Goal: Download file/media

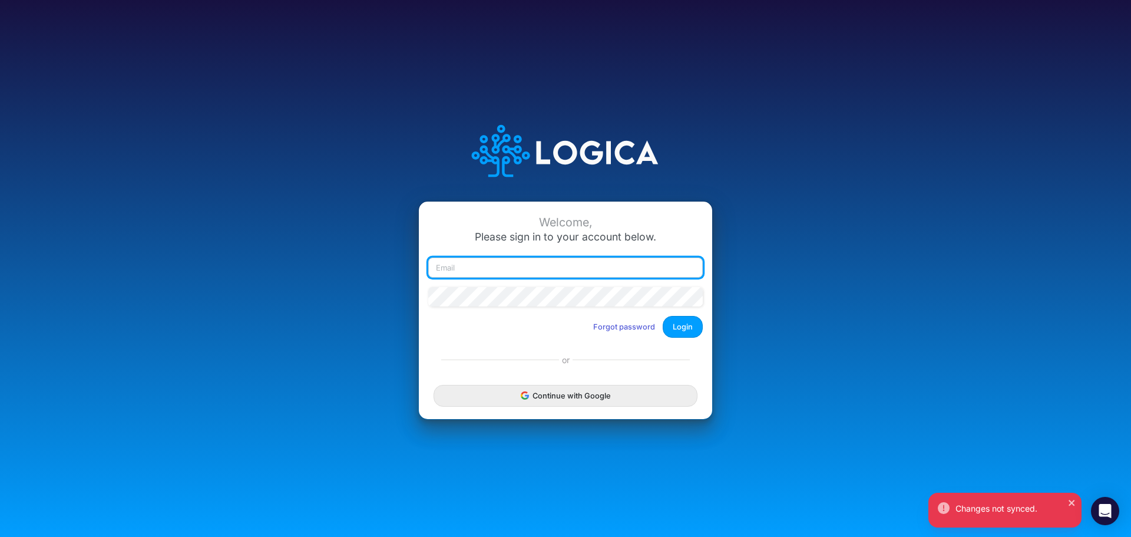
click at [518, 267] on input "email" at bounding box center [565, 267] width 275 height 20
type input "[PERSON_NAME][EMAIL_ADDRESS][PERSON_NAME][DOMAIN_NAME]"
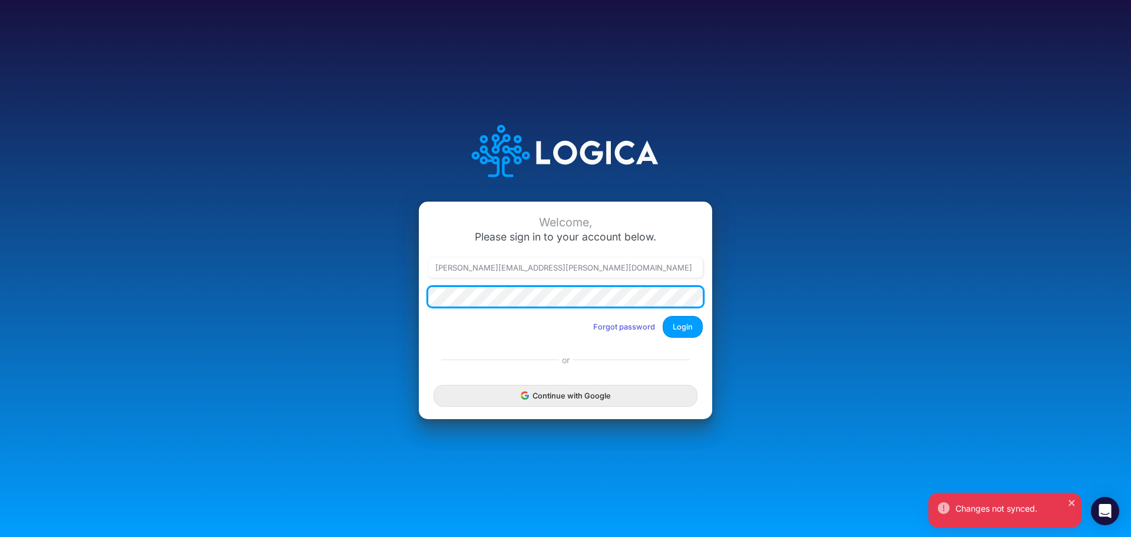
click at [663, 316] on button "Login" at bounding box center [683, 327] width 40 height 22
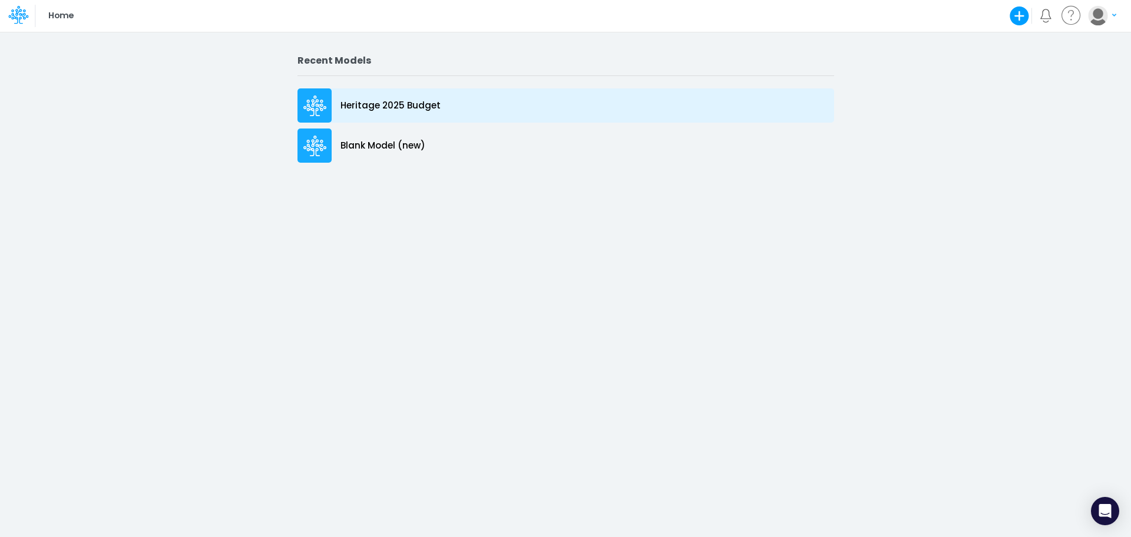
click at [416, 104] on p "Heritage 2025 Budget" at bounding box center [391, 106] width 100 height 14
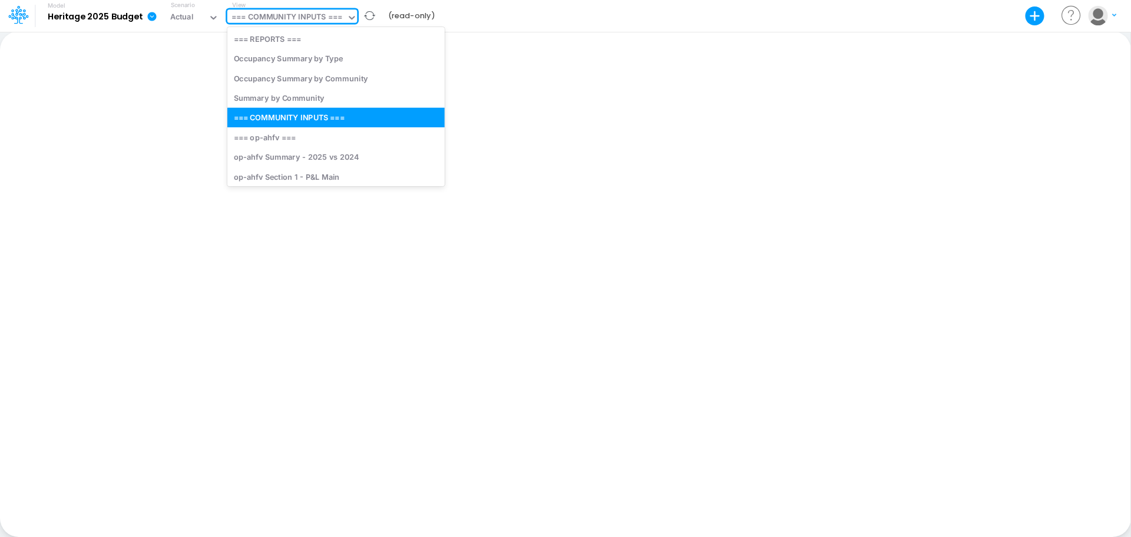
click at [349, 21] on icon at bounding box center [351, 17] width 11 height 11
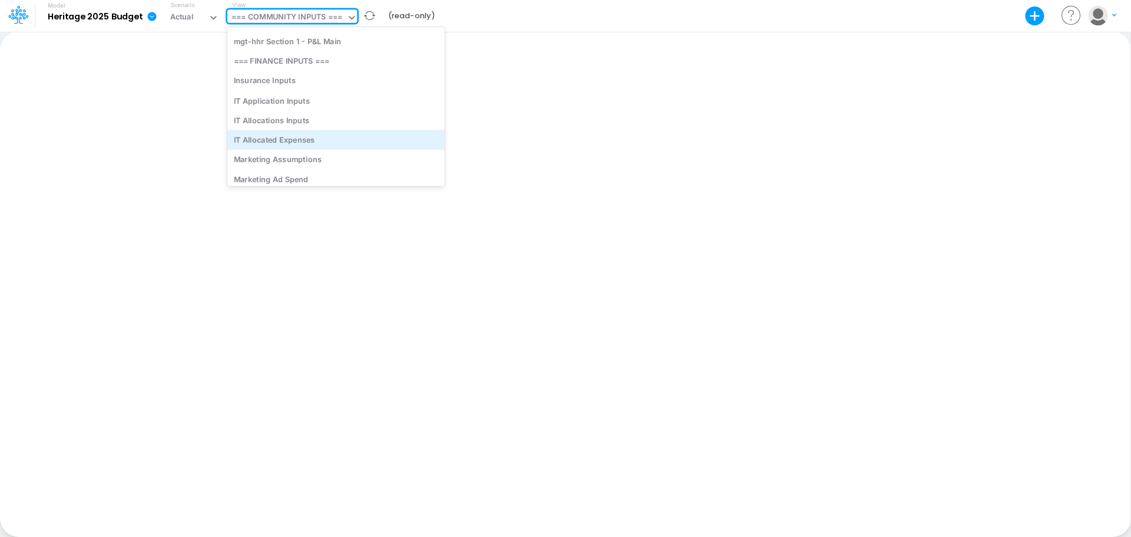
scroll to position [3889, 0]
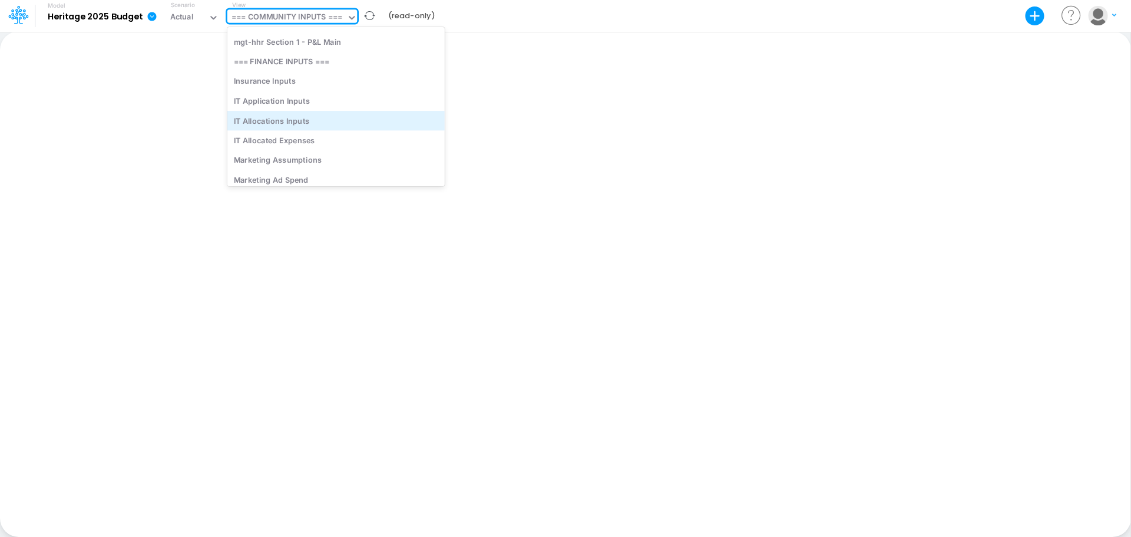
click at [286, 119] on div "IT Allocations Inputs" at bounding box center [335, 120] width 217 height 19
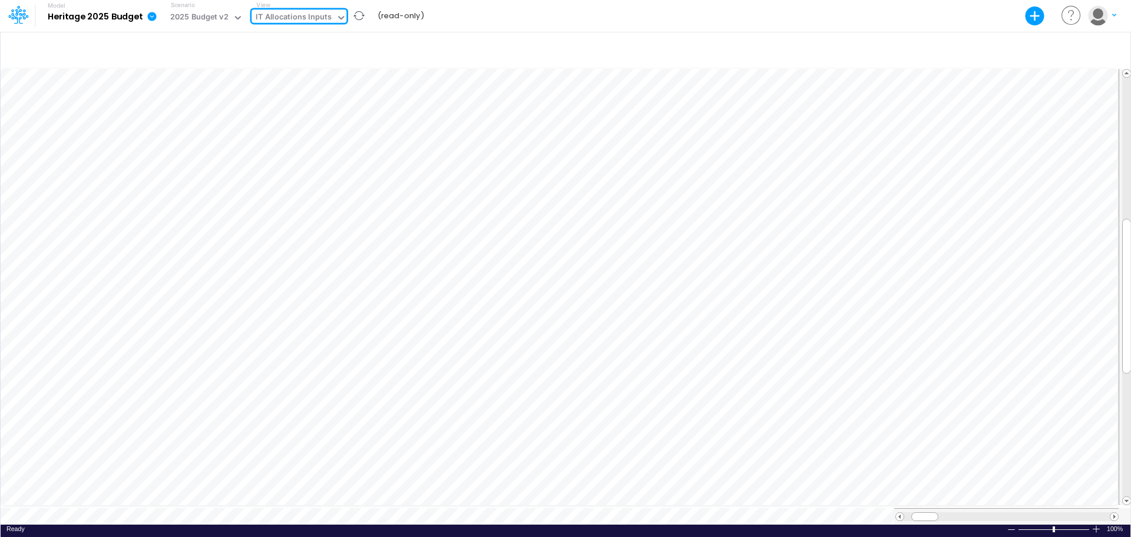
click at [152, 17] on icon at bounding box center [152, 16] width 11 height 11
click at [181, 45] on button "Export" at bounding box center [211, 47] width 126 height 19
click at [295, 52] on button "Excel" at bounding box center [338, 54] width 126 height 18
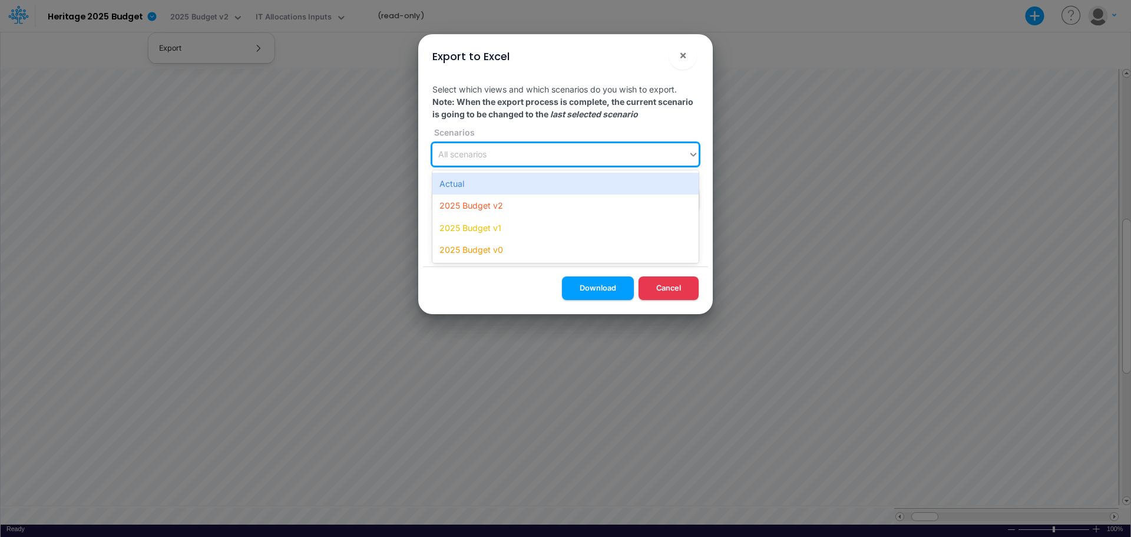
click at [696, 154] on icon at bounding box center [694, 155] width 6 height 4
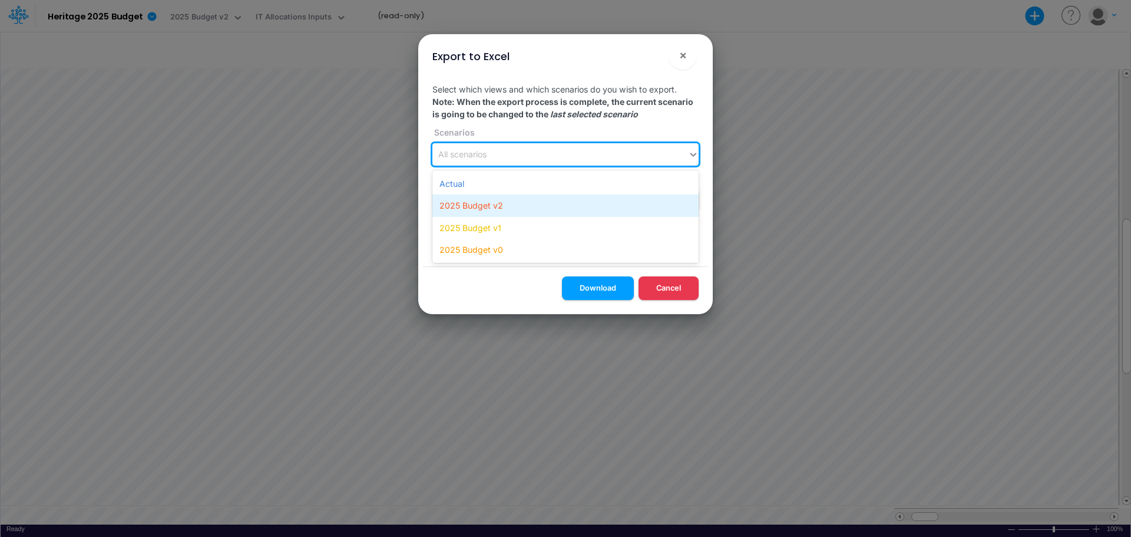
click at [490, 209] on div "2025 Budget v2" at bounding box center [565, 205] width 266 height 22
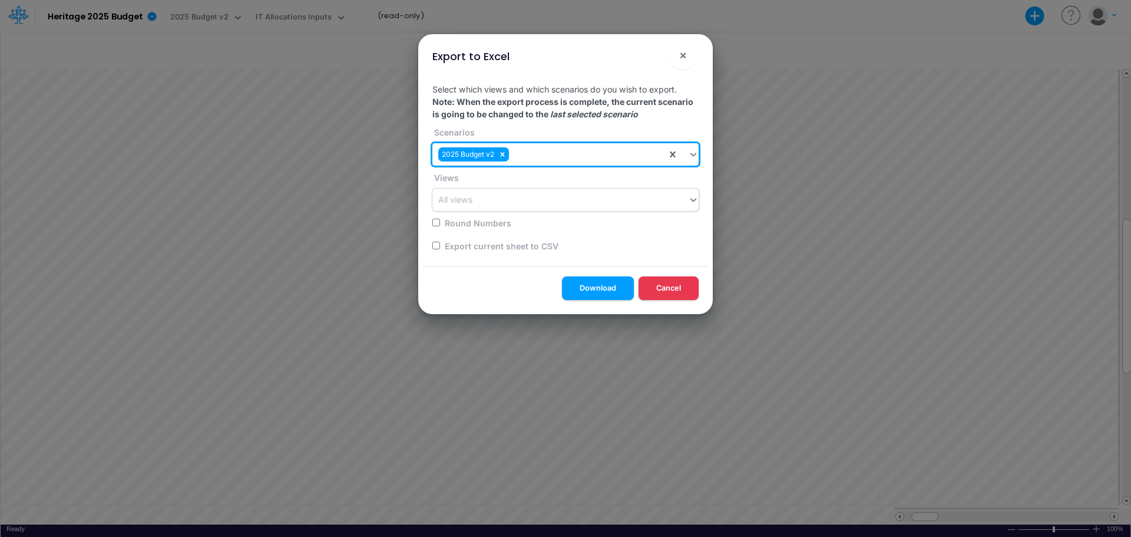
click at [615, 196] on div "All views" at bounding box center [560, 199] width 256 height 19
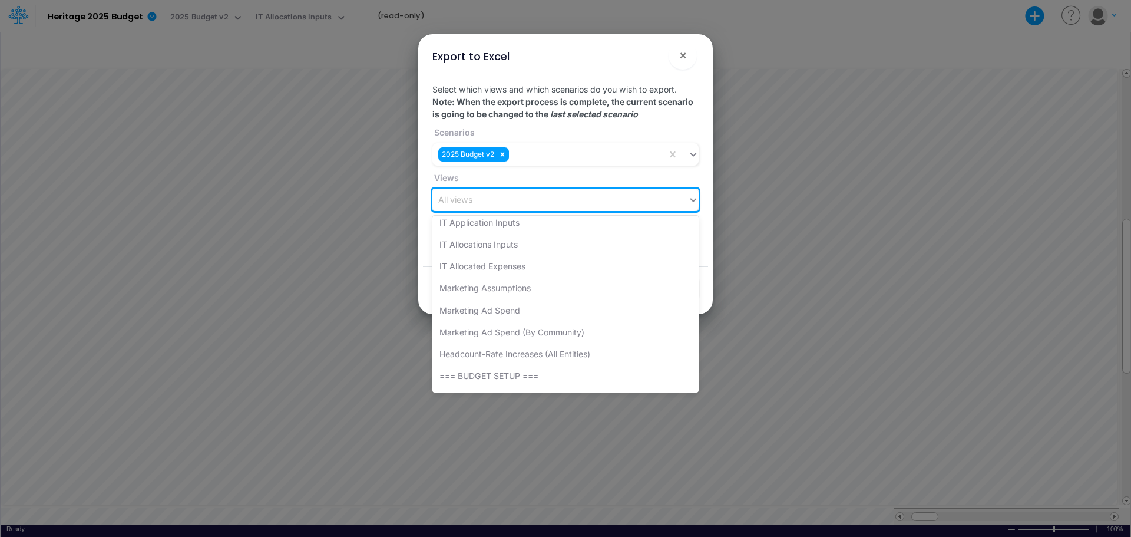
scroll to position [3948, 0]
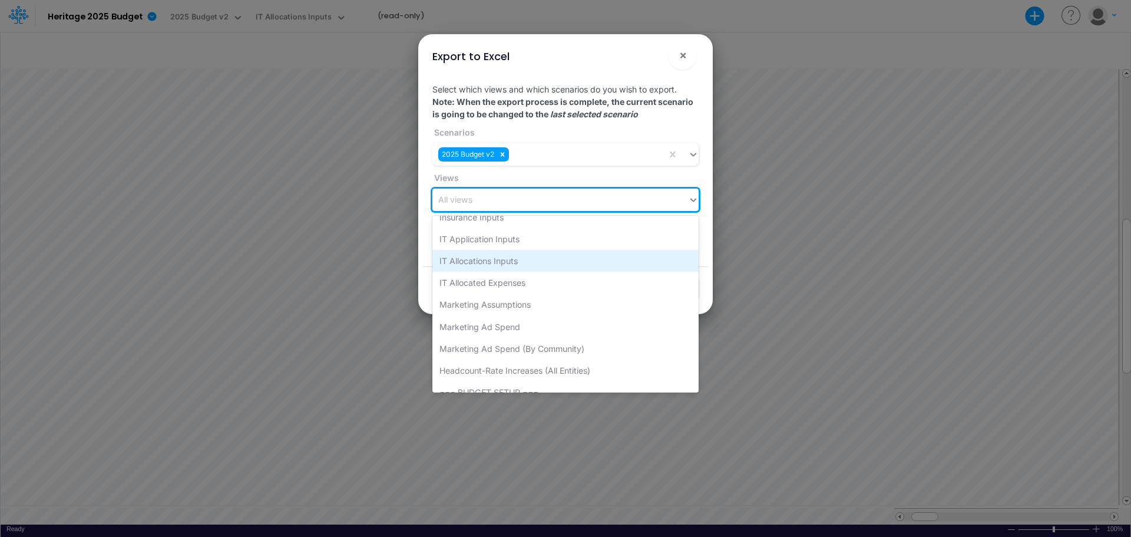
click at [501, 263] on div "IT Allocations Inputs" at bounding box center [565, 261] width 266 height 22
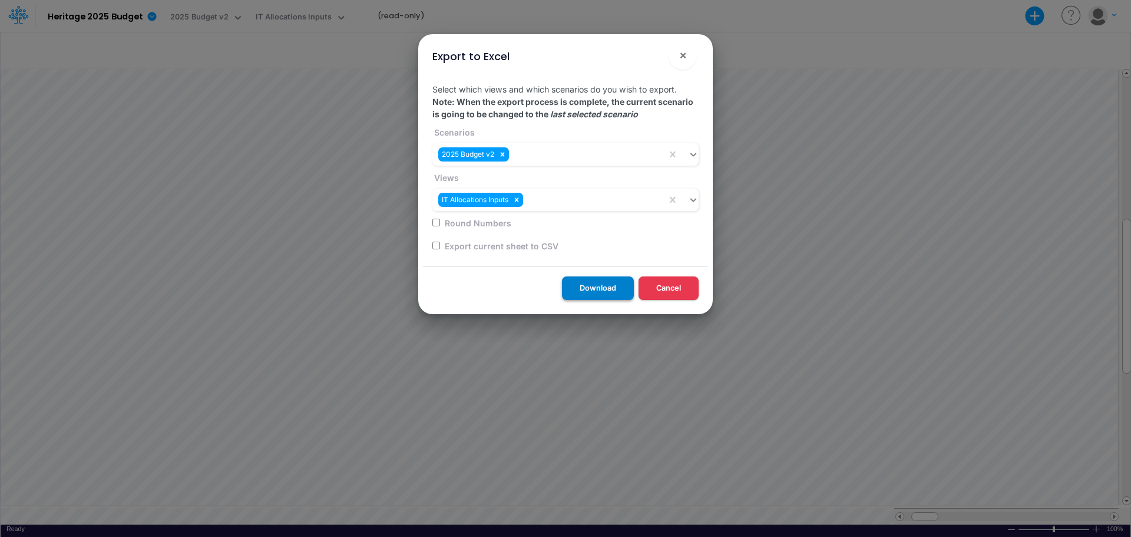
click at [592, 284] on button "Download" at bounding box center [598, 287] width 72 height 23
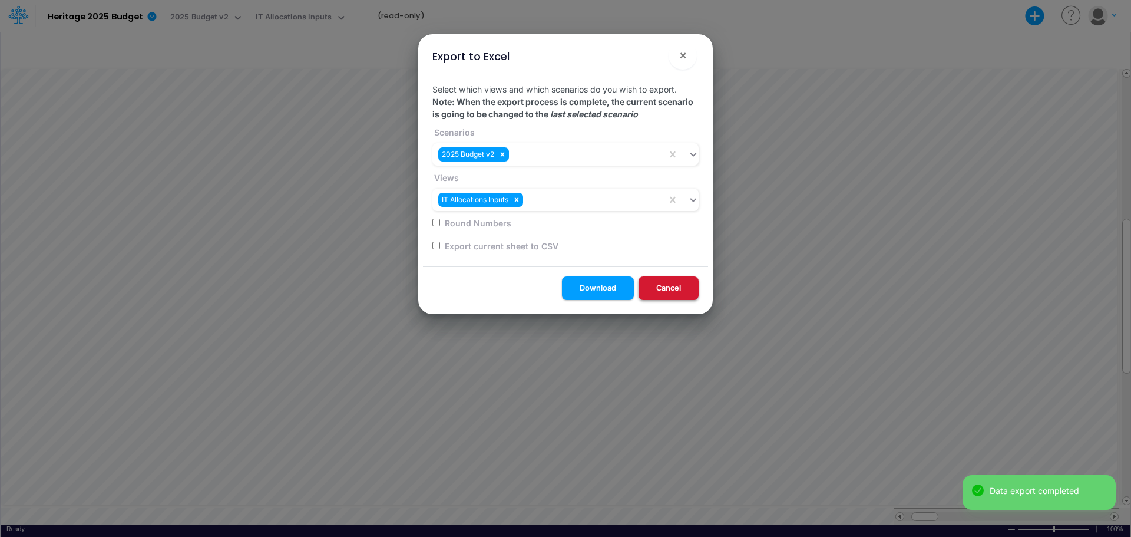
click at [662, 294] on button "Cancel" at bounding box center [669, 287] width 60 height 23
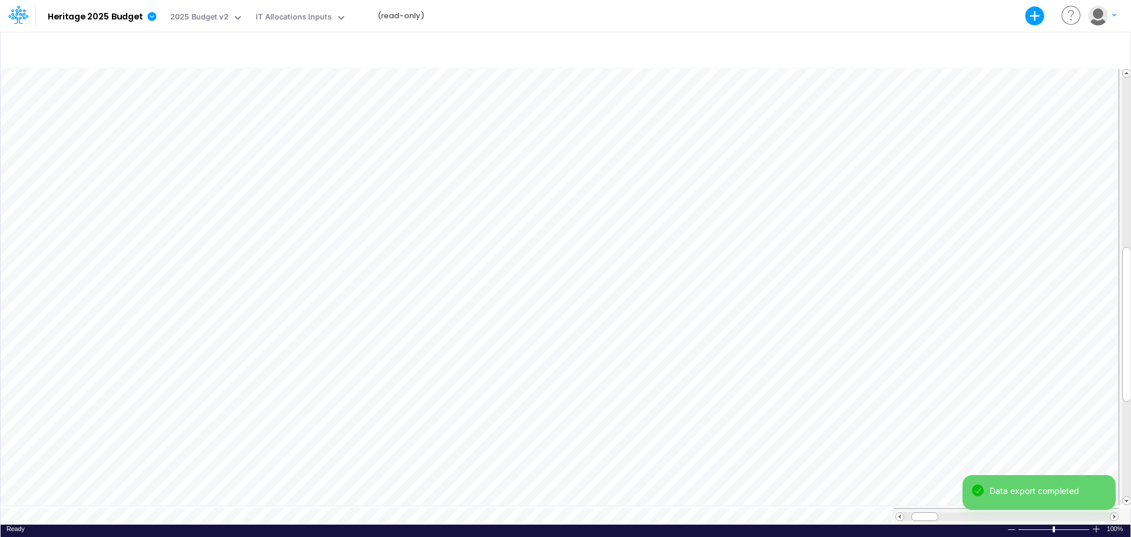
scroll to position [6, 1]
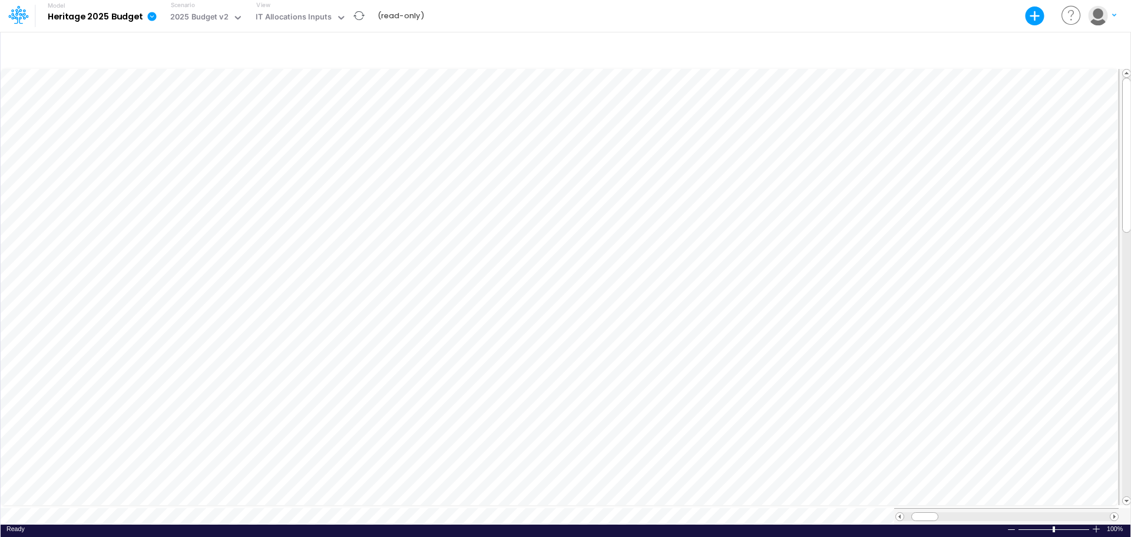
click at [153, 14] on icon at bounding box center [152, 16] width 9 height 9
click at [178, 42] on button "Export" at bounding box center [211, 47] width 126 height 19
click at [304, 55] on button "Excel" at bounding box center [338, 54] width 126 height 18
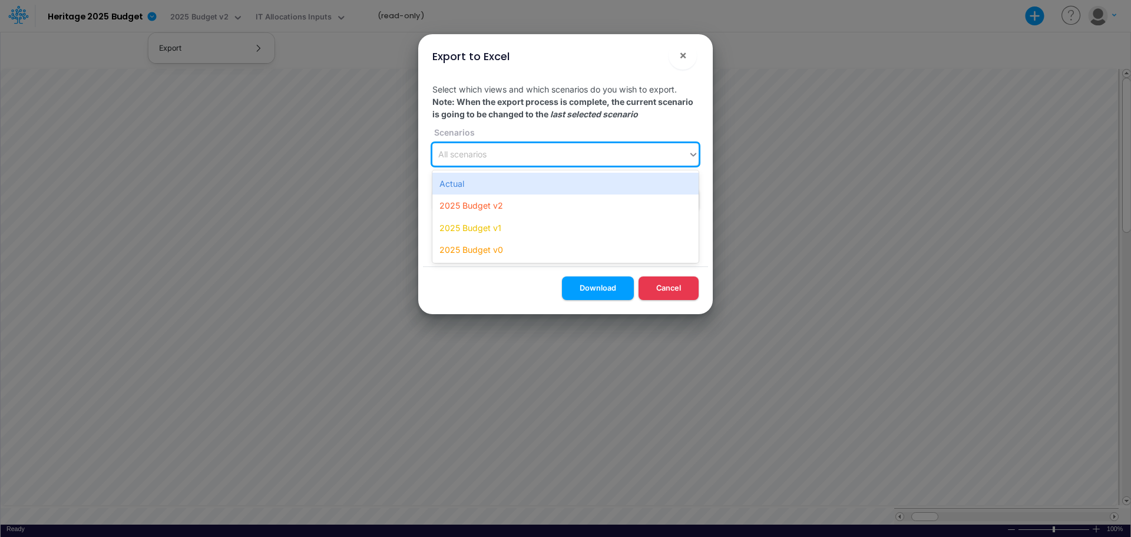
click at [692, 154] on icon at bounding box center [693, 154] width 11 height 12
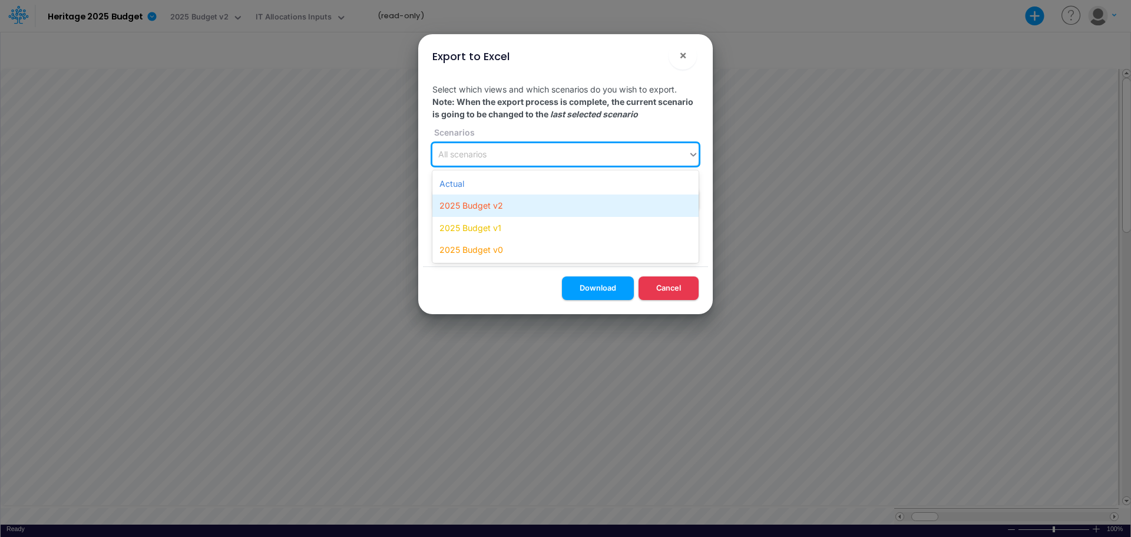
click at [503, 209] on div "2025 Budget v2" at bounding box center [565, 205] width 266 height 22
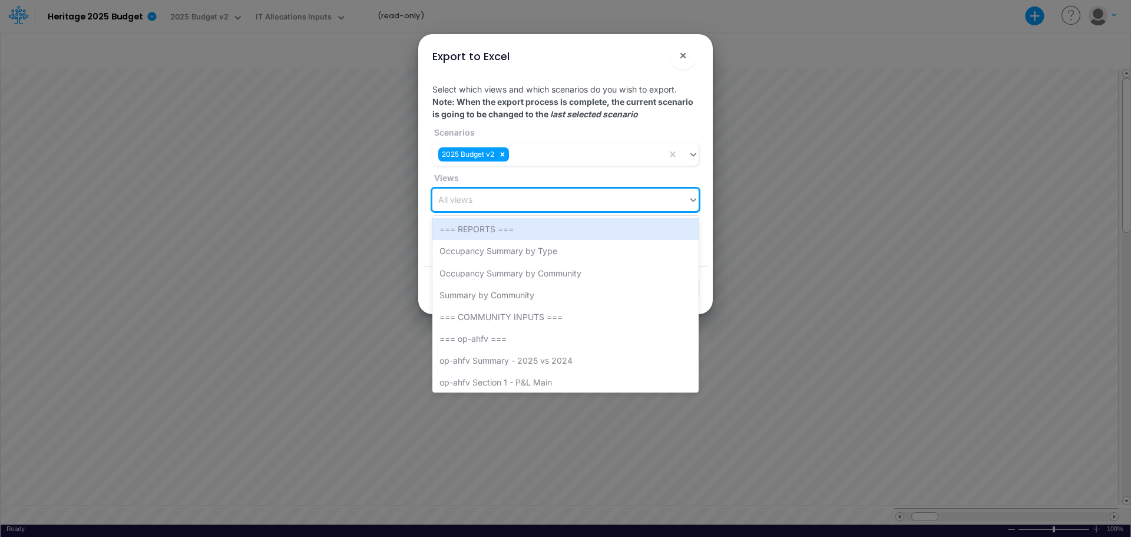
click at [501, 196] on div "All views" at bounding box center [560, 199] width 256 height 19
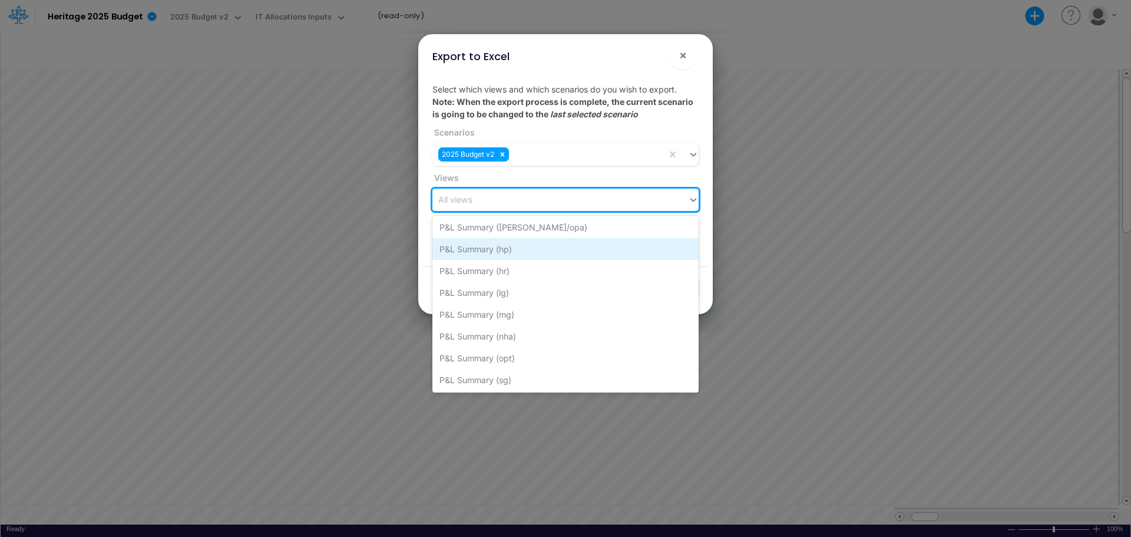
scroll to position [3889, 0]
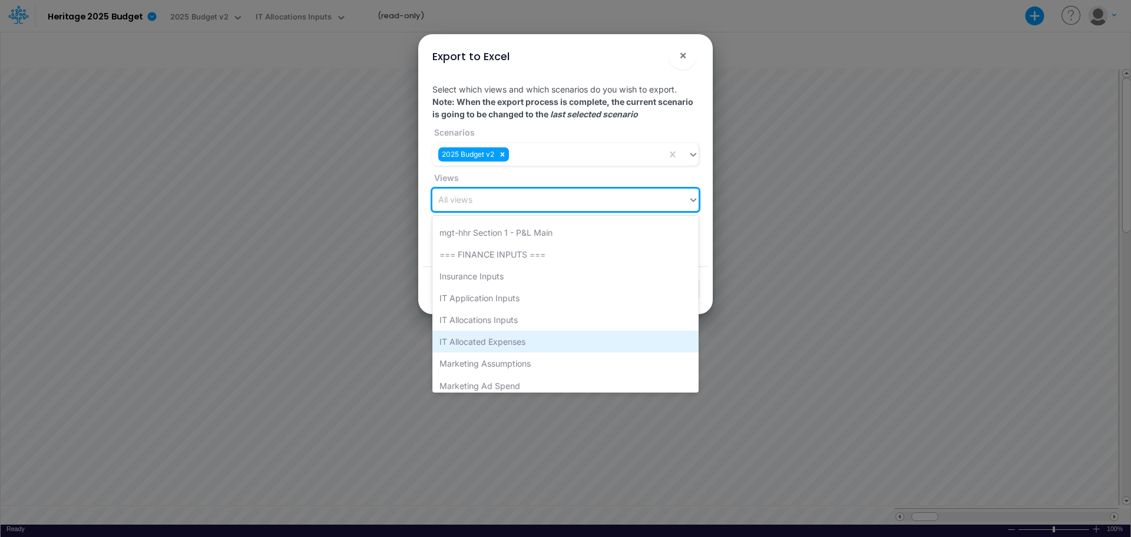
click at [510, 340] on div "IT Allocated Expenses" at bounding box center [565, 342] width 266 height 22
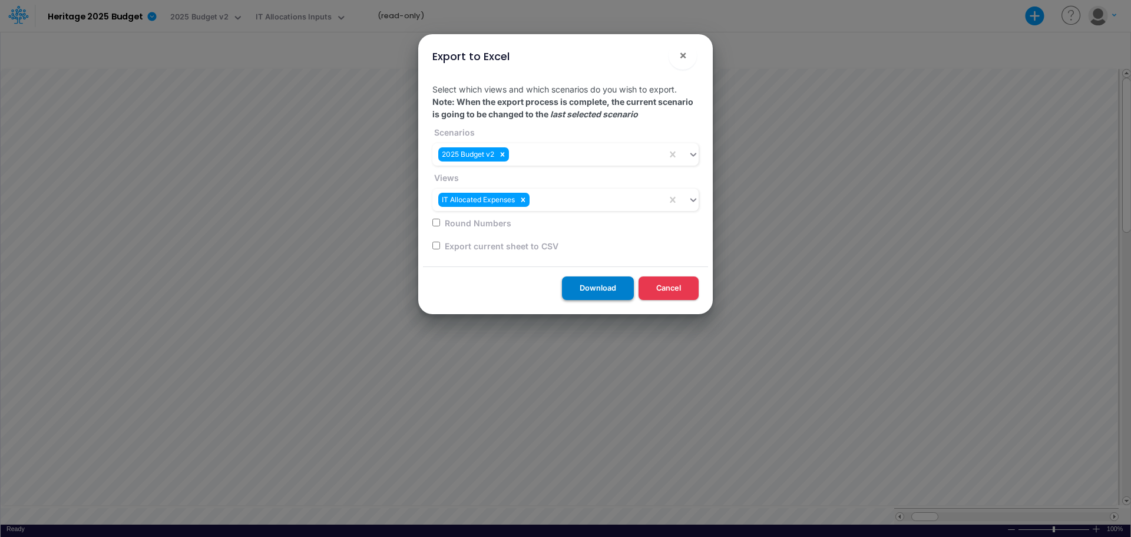
click at [599, 289] on button "Download" at bounding box center [598, 287] width 72 height 23
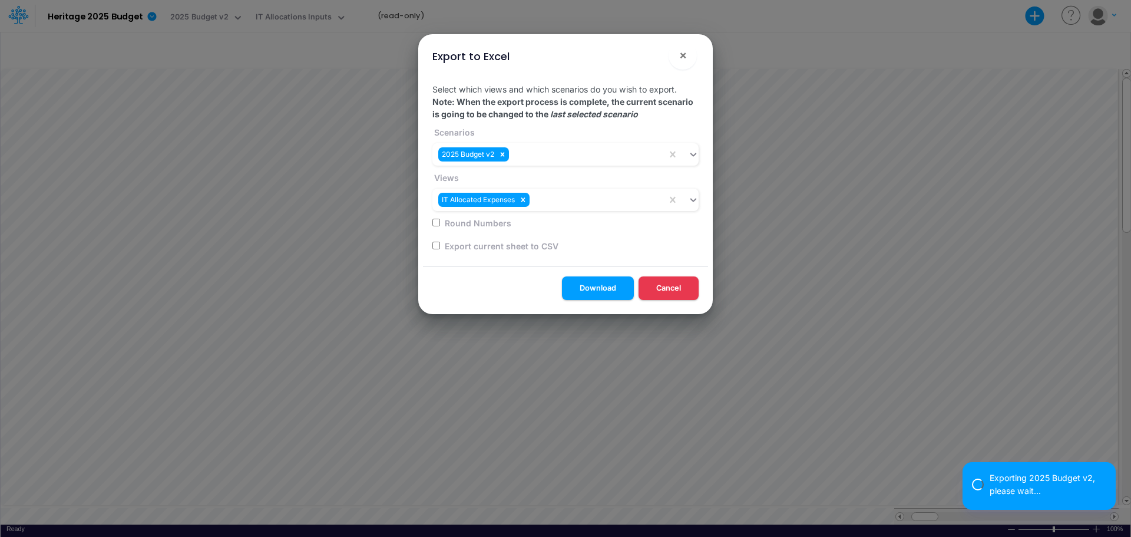
click at [690, 202] on icon at bounding box center [693, 200] width 11 height 12
click at [691, 198] on icon at bounding box center [693, 200] width 11 height 12
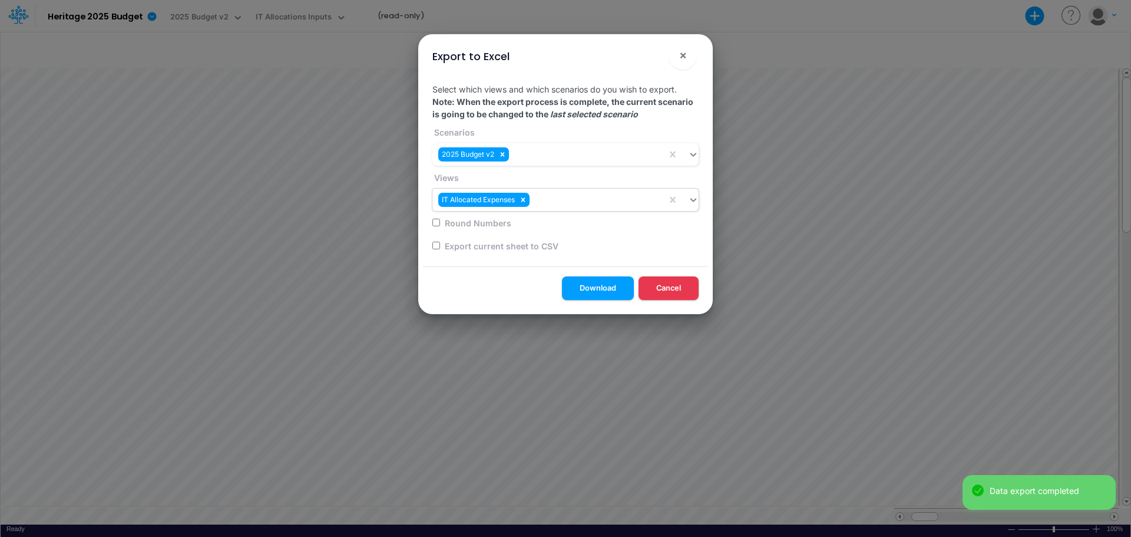
click at [691, 198] on icon at bounding box center [693, 200] width 11 height 12
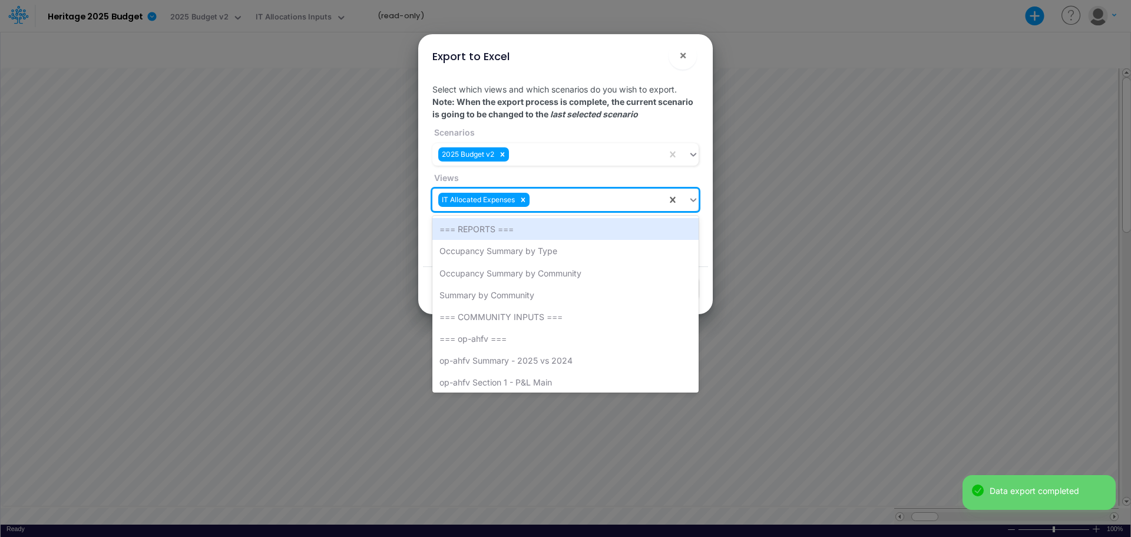
click at [691, 198] on icon at bounding box center [693, 200] width 11 height 12
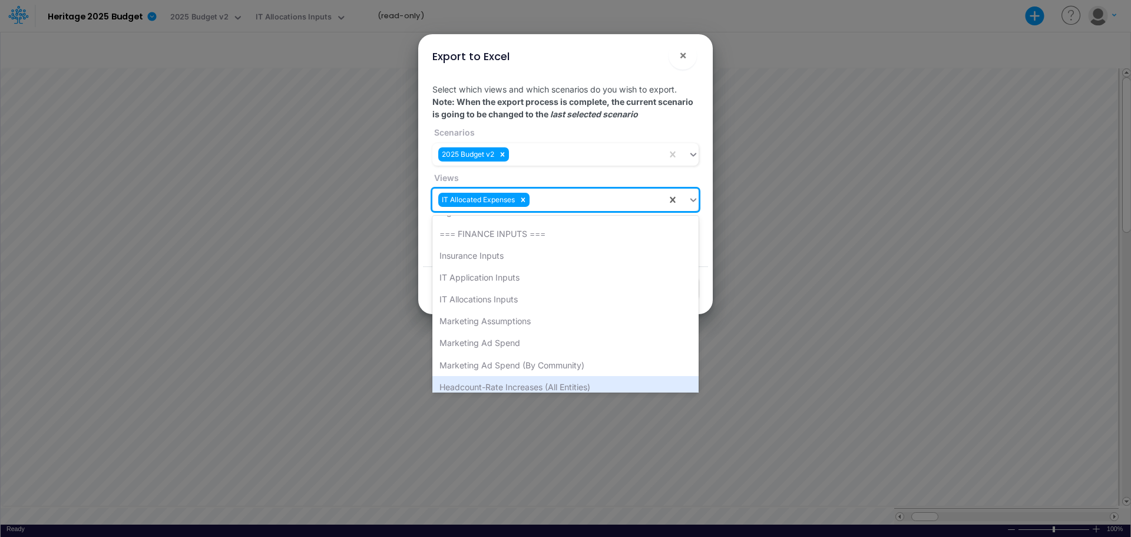
scroll to position [3889, 0]
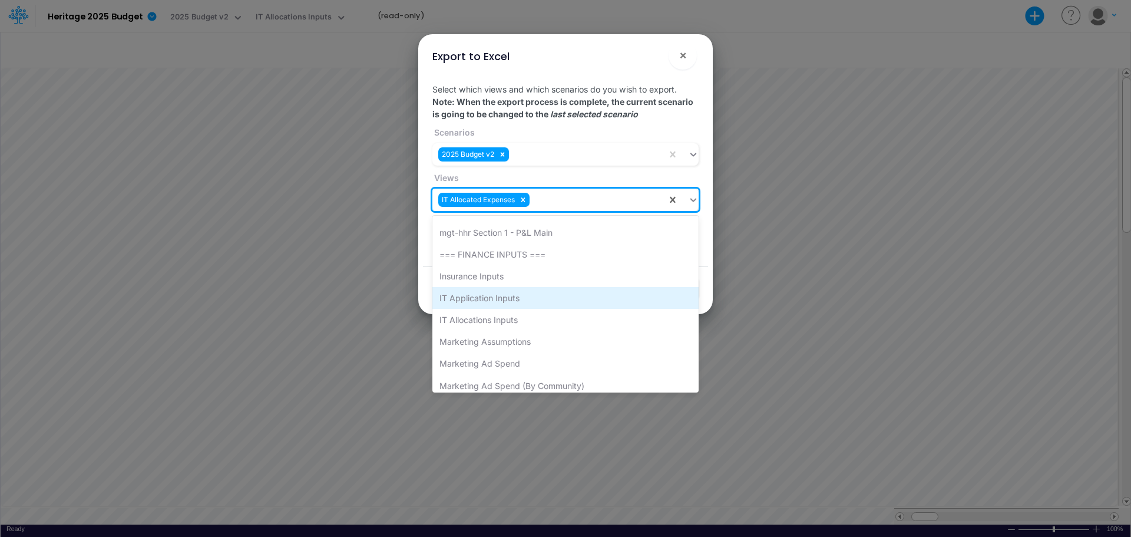
click at [514, 296] on div "IT Application Inputs" at bounding box center [565, 298] width 266 height 22
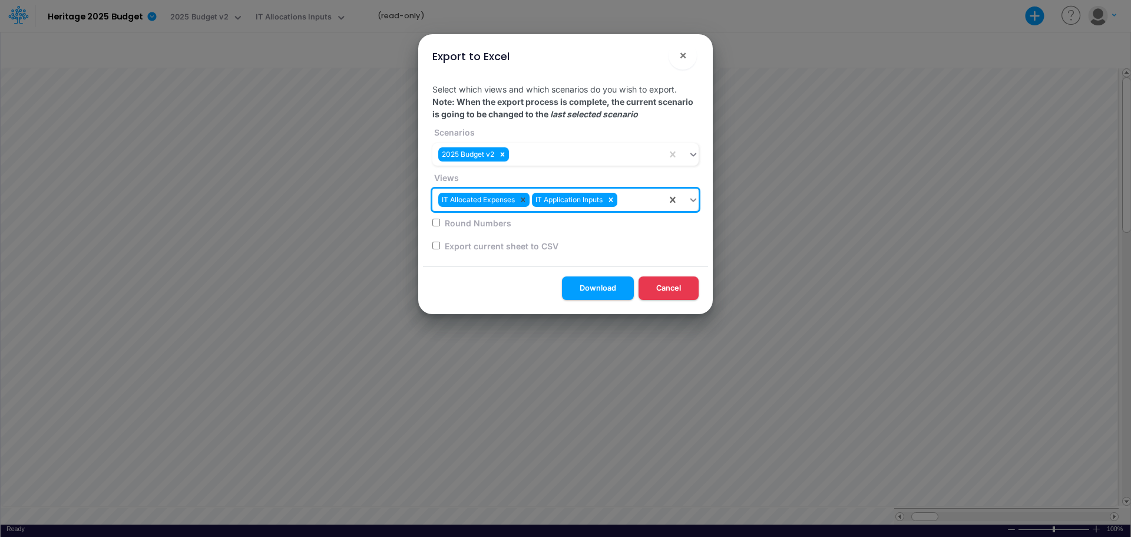
click at [523, 200] on icon at bounding box center [523, 200] width 4 height 4
click at [606, 289] on button "Download" at bounding box center [598, 287] width 72 height 23
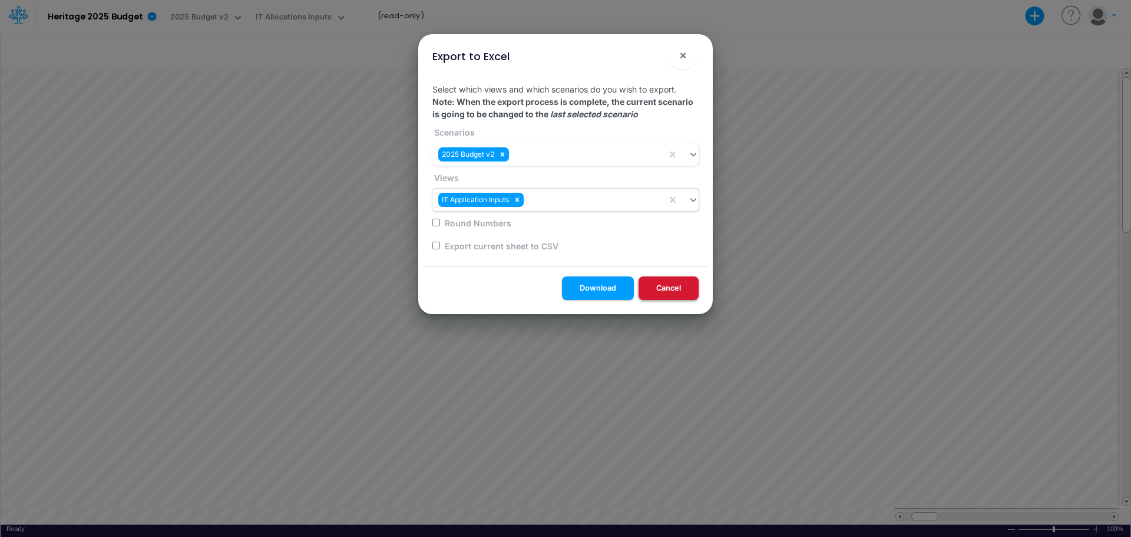
click at [659, 286] on button "Cancel" at bounding box center [669, 287] width 60 height 23
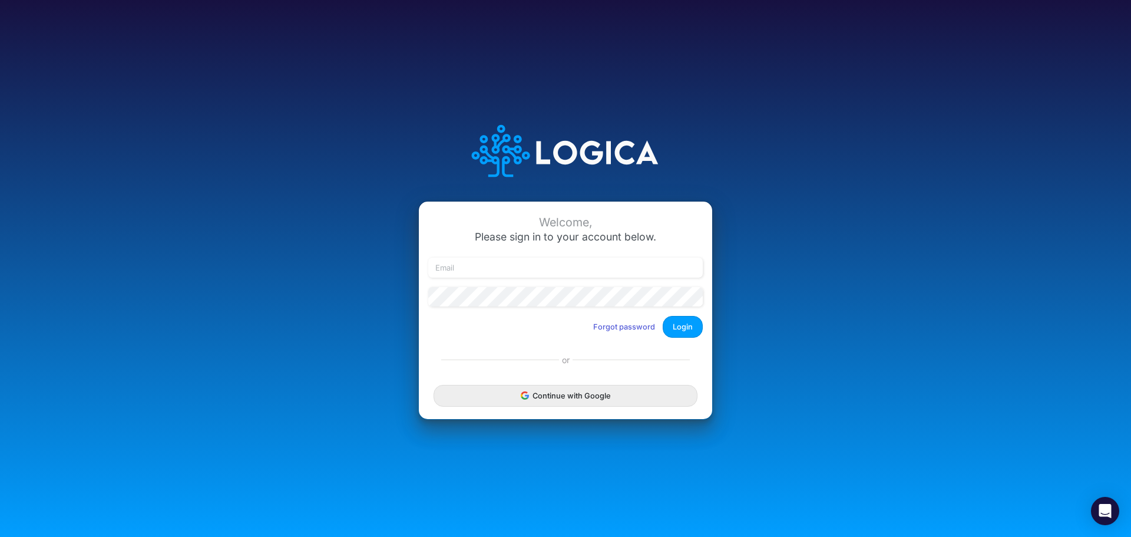
drag, startPoint x: 939, startPoint y: 188, endPoint x: 1006, endPoint y: 64, distance: 141.6
click at [943, 180] on div "Welcome, Please sign in to your account below. Forgot password Login or Continu…" at bounding box center [565, 268] width 1131 height 537
